Goal: Information Seeking & Learning: Learn about a topic

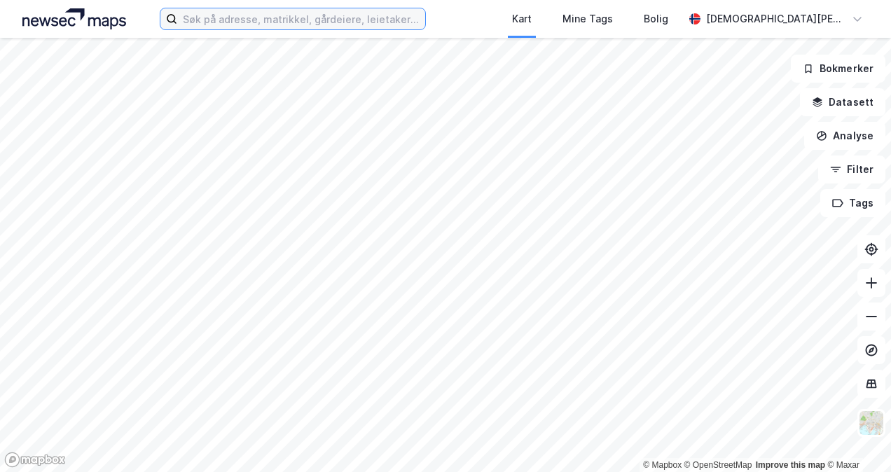
click at [305, 21] on input at bounding box center [300, 18] width 247 height 21
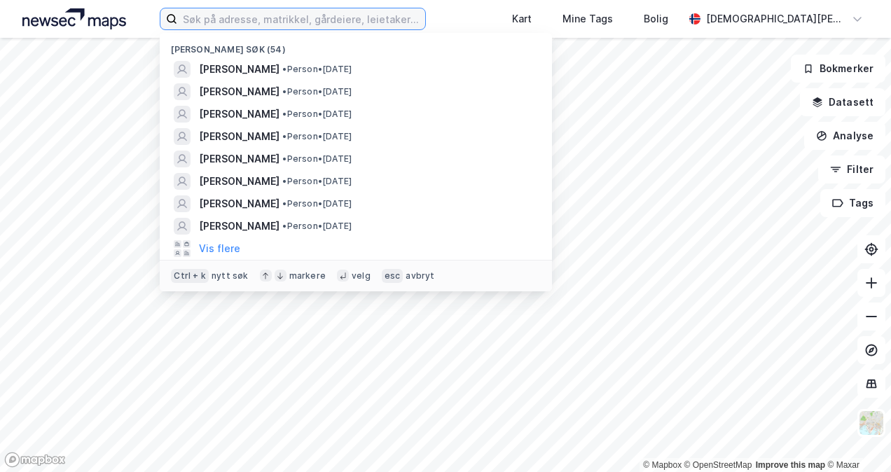
paste input "SMA Mineral"
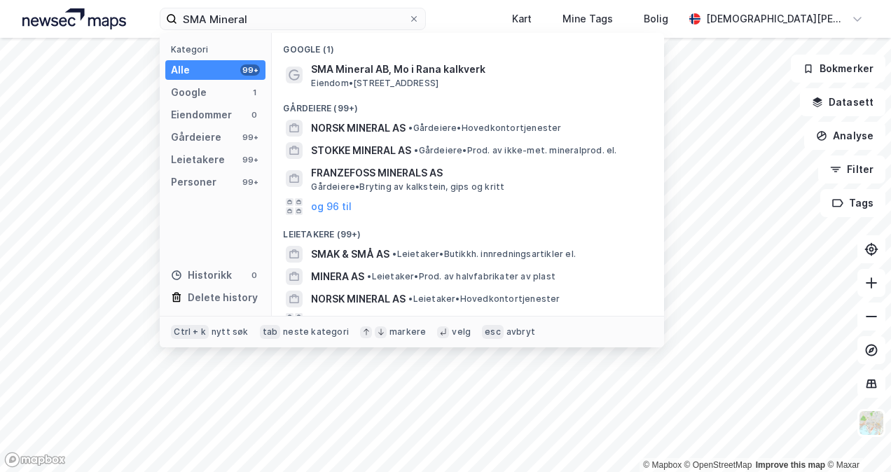
click at [336, 69] on span "SMA Mineral AB, Mo i Rana kalkverk" at bounding box center [479, 69] width 336 height 17
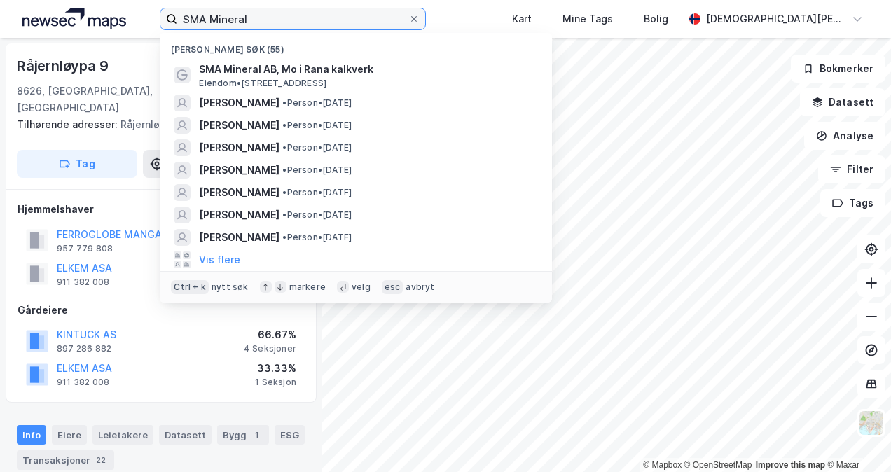
click at [291, 19] on input "SMA Mineral" at bounding box center [292, 18] width 230 height 21
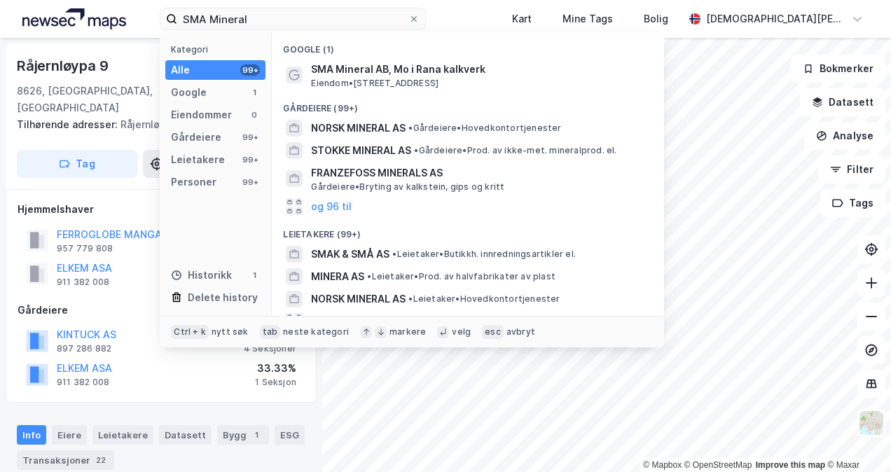
click at [401, 69] on span "SMA Mineral AB, Mo i Rana kalkverk" at bounding box center [479, 69] width 336 height 17
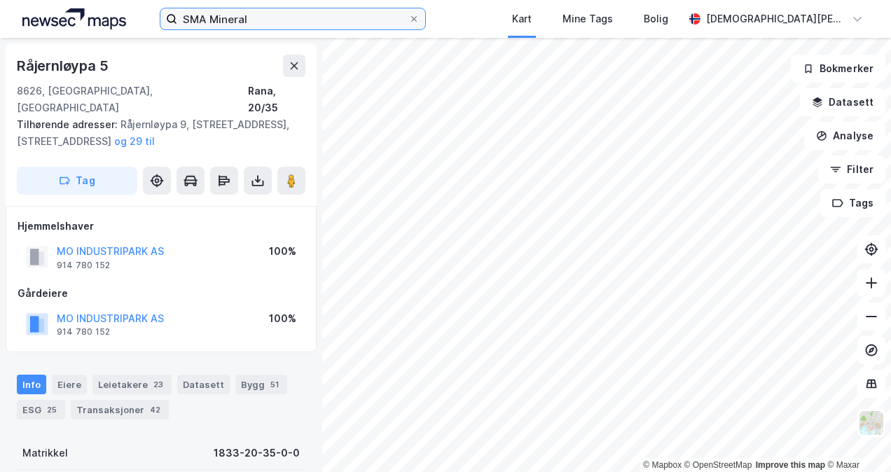
click at [240, 23] on input "SMA Mineral" at bounding box center [292, 18] width 230 height 21
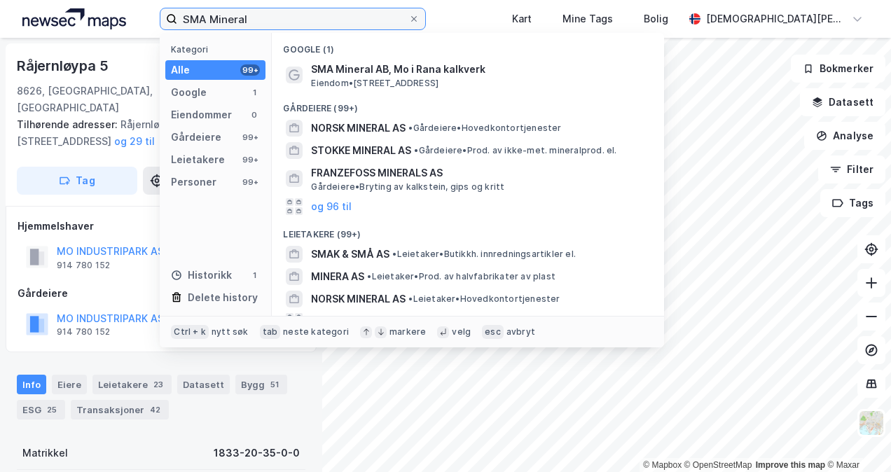
click at [323, 27] on input "SMA Mineral" at bounding box center [292, 18] width 230 height 21
type input "SMA Mineral ab"
